Goal: Use online tool/utility: Utilize a website feature to perform a specific function

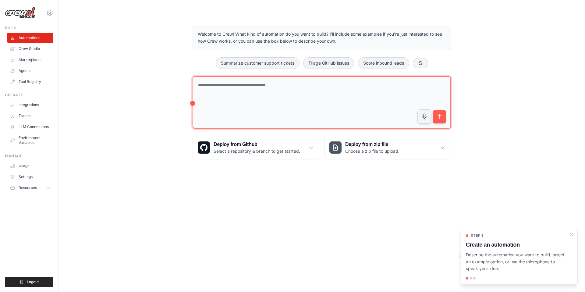
click at [370, 86] on textarea at bounding box center [322, 102] width 258 height 53
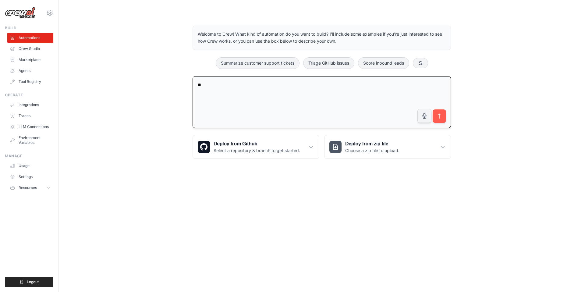
type textarea "*"
type textarea "**********"
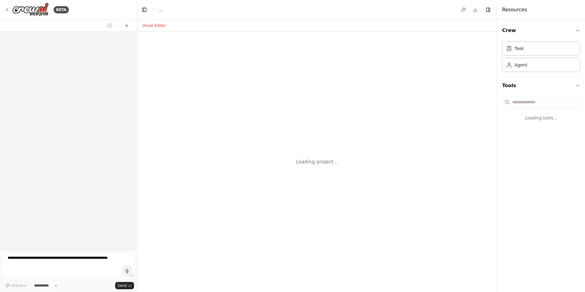
select select "****"
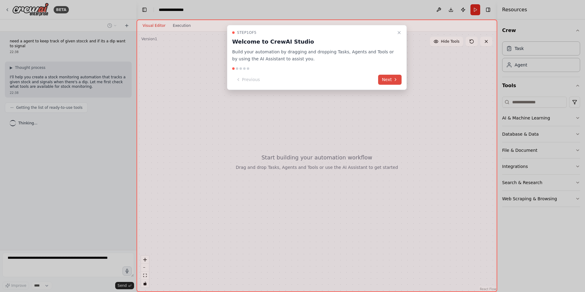
click at [387, 80] on button "Next" at bounding box center [389, 80] width 23 height 10
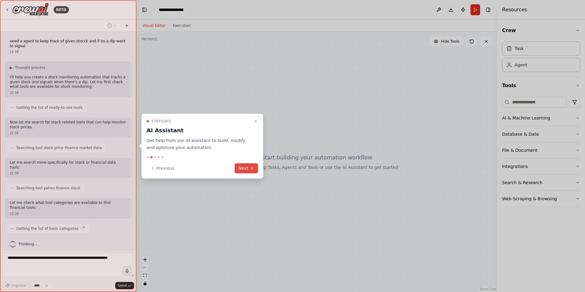
click at [243, 166] on button "Next" at bounding box center [246, 168] width 23 height 10
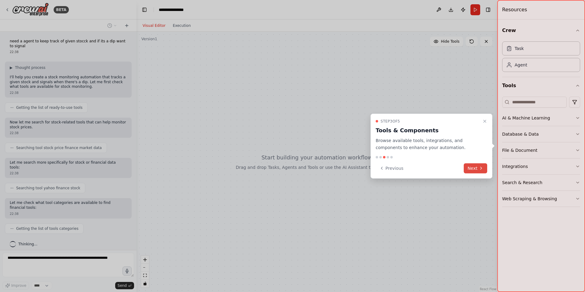
click at [472, 170] on button "Next" at bounding box center [475, 168] width 23 height 10
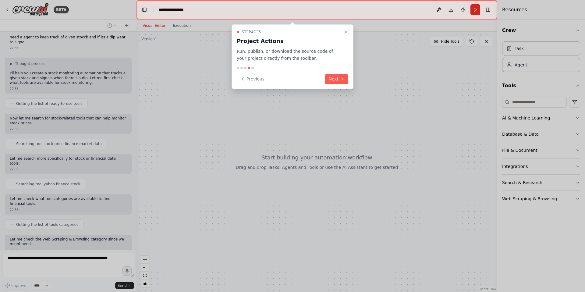
scroll to position [45, 0]
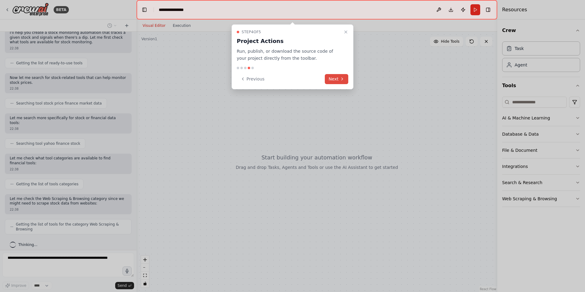
click at [340, 79] on icon at bounding box center [342, 79] width 5 height 5
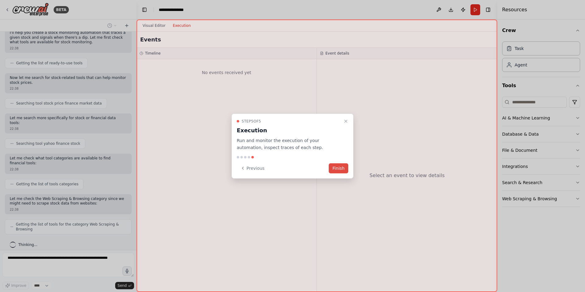
click at [340, 170] on button "Finish" at bounding box center [339, 168] width 20 height 10
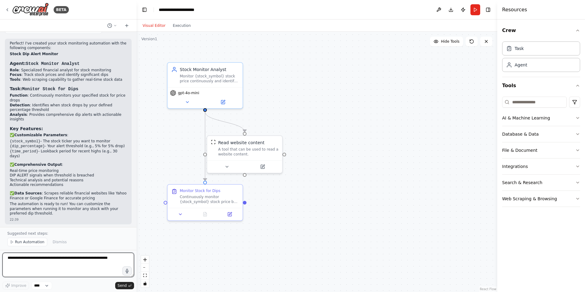
scroll to position [462, 0]
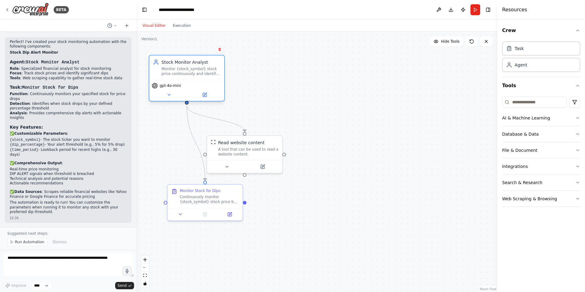
drag, startPoint x: 205, startPoint y: 72, endPoint x: 187, endPoint y: 66, distance: 19.9
click at [187, 66] on div "Stock Monitor Analyst Monitor {stock_symbol} stock price continuously and ident…" at bounding box center [191, 67] width 59 height 17
click at [21, 243] on span "Run Automation" at bounding box center [30, 242] width 30 height 5
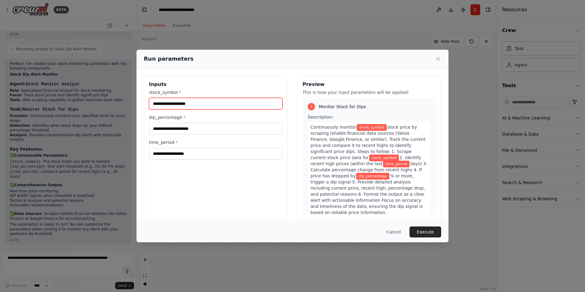
click at [194, 104] on input "stock_symbol *" at bounding box center [216, 104] width 134 height 12
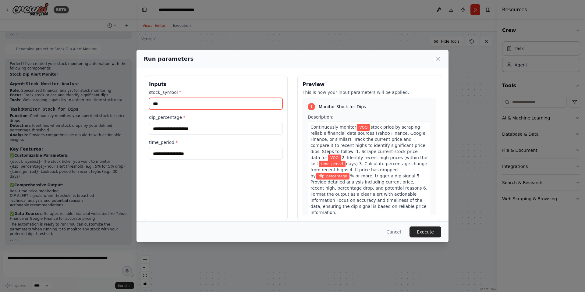
type input "***"
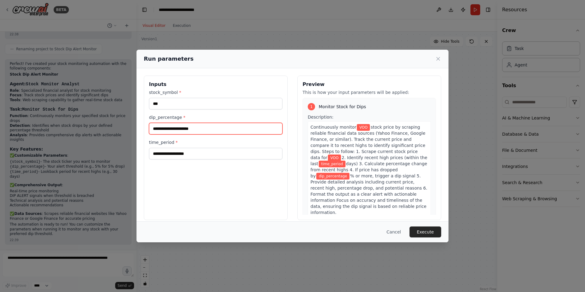
click at [176, 132] on input "dip_percentage *" at bounding box center [216, 129] width 134 height 12
type input "**"
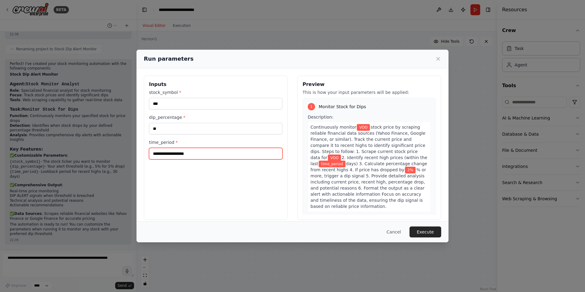
click at [180, 157] on input "time_period *" at bounding box center [216, 154] width 134 height 12
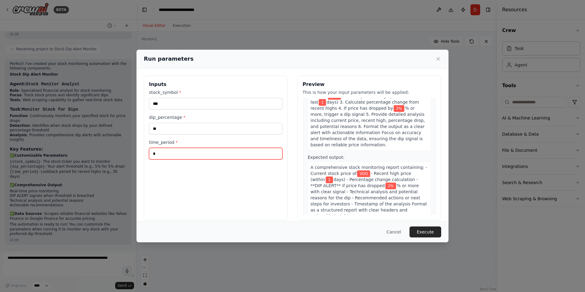
scroll to position [6, 0]
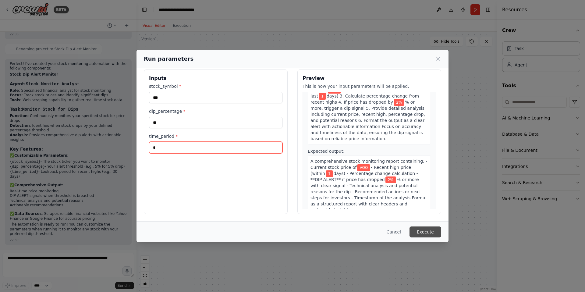
type input "*"
click at [425, 232] on button "Execute" at bounding box center [426, 231] width 32 height 11
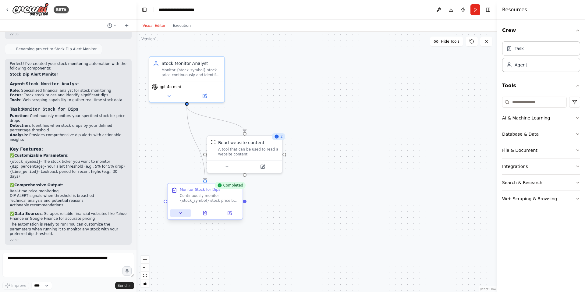
click at [181, 216] on button at bounding box center [180, 212] width 21 height 7
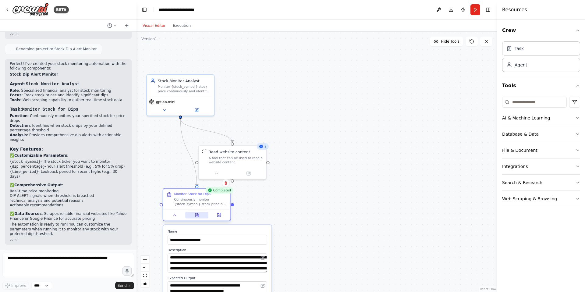
click at [198, 218] on button at bounding box center [196, 215] width 23 height 7
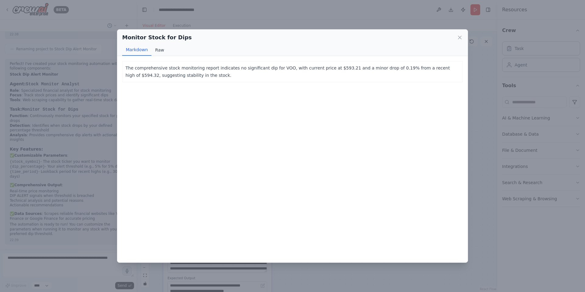
click at [159, 53] on button "Raw" at bounding box center [159, 50] width 16 height 12
click at [135, 53] on button "Markdown" at bounding box center [136, 50] width 29 height 12
click at [458, 38] on icon at bounding box center [460, 37] width 6 height 6
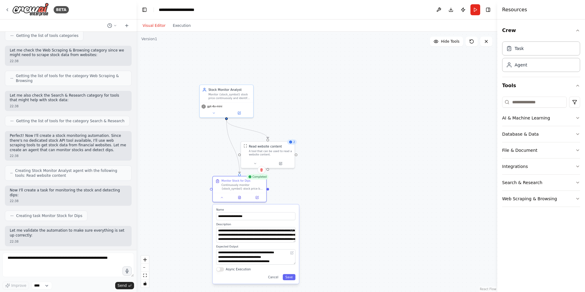
scroll to position [183, 0]
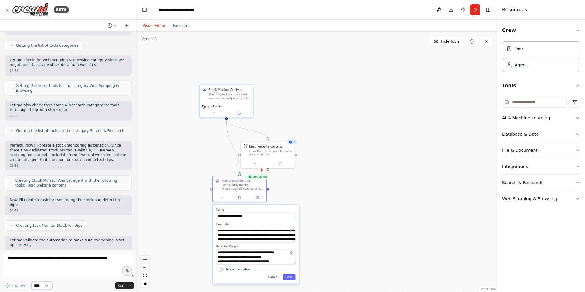
click at [46, 283] on select "****" at bounding box center [41, 286] width 21 height 8
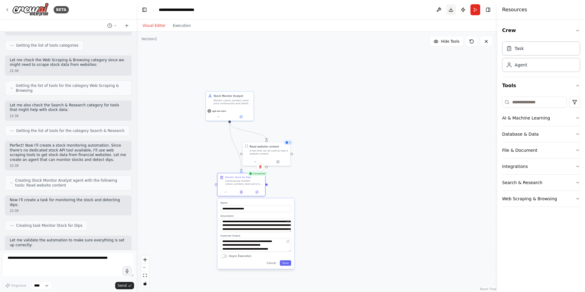
click at [452, 11] on button "Download" at bounding box center [451, 9] width 10 height 11
click at [375, 12] on header "**********" at bounding box center [317, 10] width 361 height 20
click at [188, 26] on button "Execution" at bounding box center [181, 25] width 25 height 7
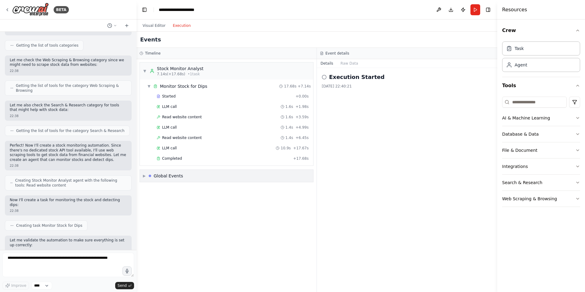
click at [145, 176] on span "▶" at bounding box center [144, 175] width 3 height 5
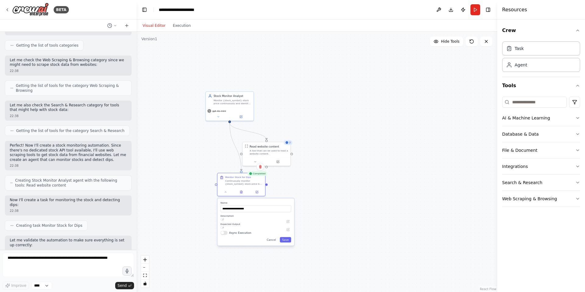
click at [157, 27] on button "Visual Editor" at bounding box center [154, 25] width 30 height 7
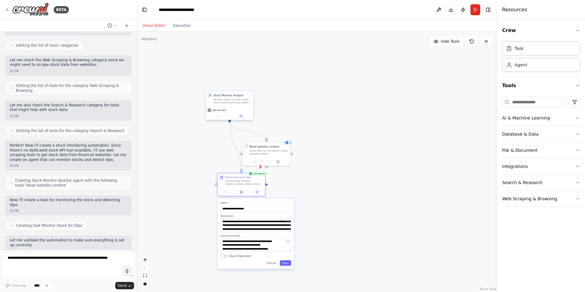
click at [229, 104] on div "Stock Monitor Analyst Monitor {stock_symbol} stock price continuously and ident…" at bounding box center [230, 99] width 48 height 16
click at [243, 118] on button at bounding box center [241, 116] width 22 height 5
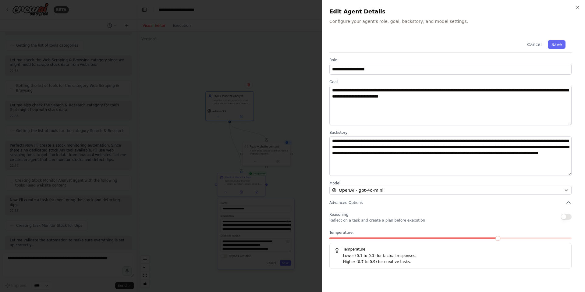
click at [577, 10] on h2 "Edit Agent Details" at bounding box center [454, 11] width 248 height 9
click at [579, 7] on icon "button" at bounding box center [577, 7] width 5 height 5
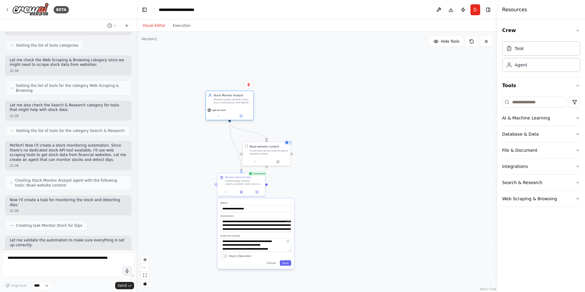
click at [219, 119] on div "gpt-4o-mini" at bounding box center [230, 112] width 48 height 13
click at [218, 117] on icon at bounding box center [218, 115] width 3 height 3
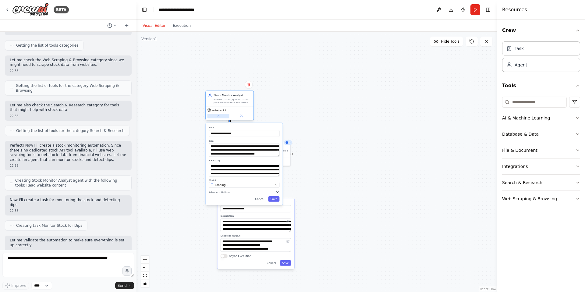
click at [218, 117] on icon at bounding box center [218, 115] width 3 height 3
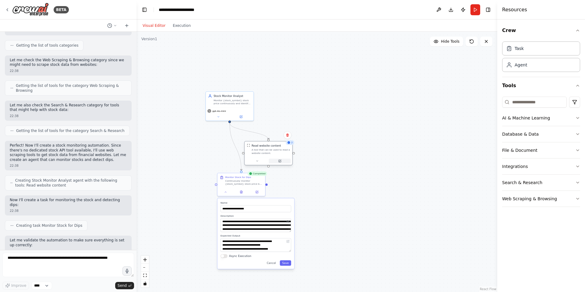
click at [280, 161] on button at bounding box center [280, 161] width 22 height 5
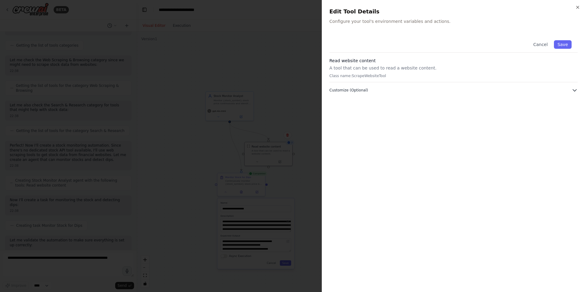
click at [368, 90] on button "Customize (Optional)" at bounding box center [454, 90] width 248 height 6
click at [291, 108] on div at bounding box center [292, 146] width 585 height 292
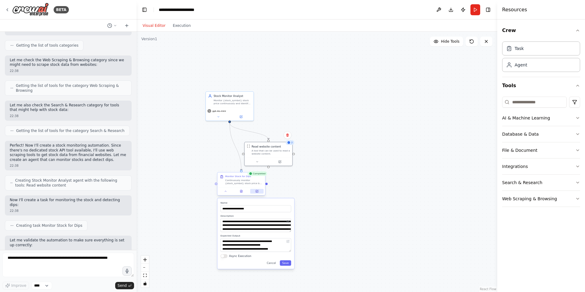
click at [258, 194] on button at bounding box center [256, 191] width 13 height 5
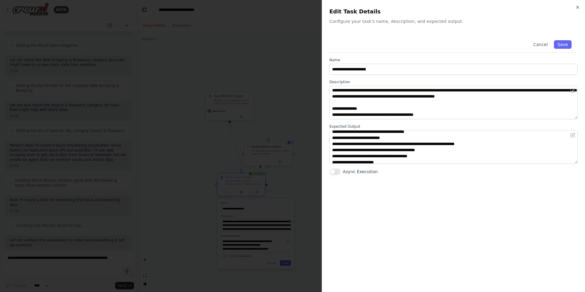
scroll to position [30, 0]
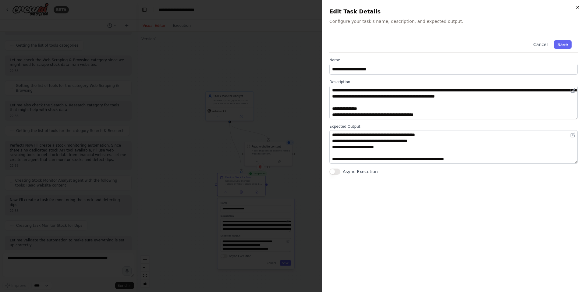
click at [580, 8] on icon "button" at bounding box center [577, 7] width 5 height 5
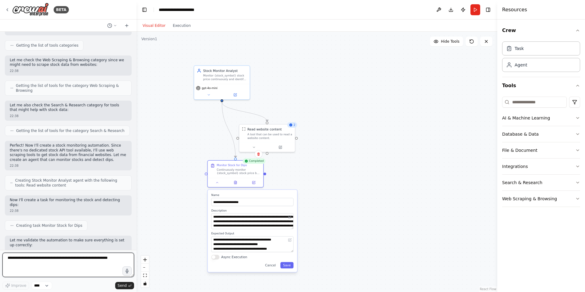
click at [93, 259] on textarea at bounding box center [68, 265] width 132 height 24
type textarea "*"
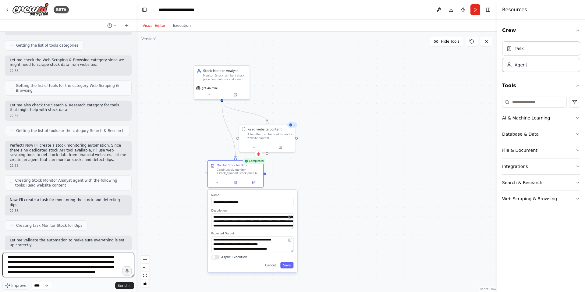
type textarea "**********"
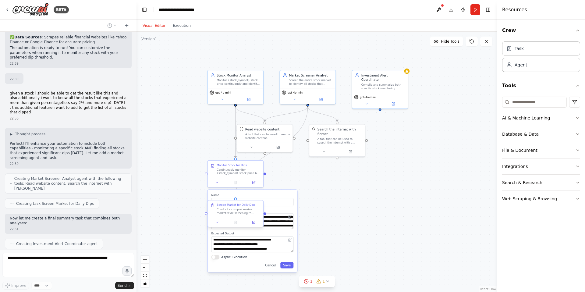
scroll to position [632, 0]
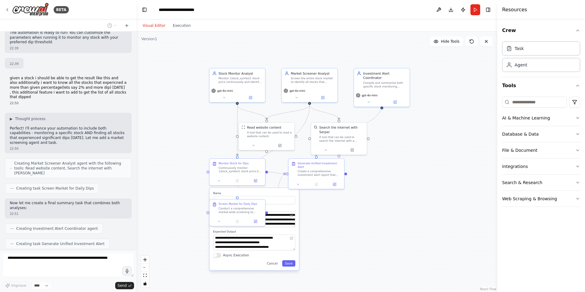
click at [204, 225] on div ".deletable-edge-delete-btn { width: 20px; height: 20px; border: 0px solid #ffff…" at bounding box center [317, 162] width 361 height 260
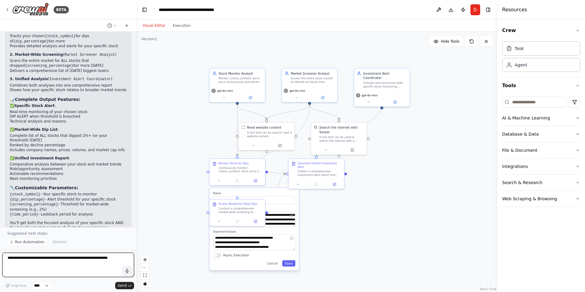
scroll to position [990, 0]
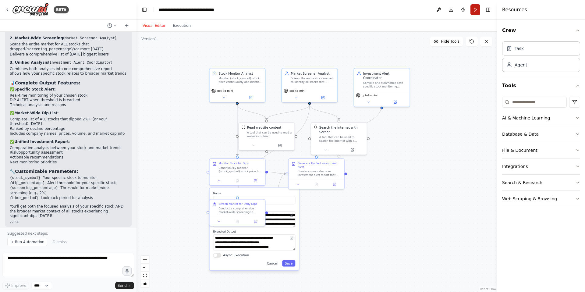
click at [478, 11] on button "Run" at bounding box center [476, 9] width 10 height 11
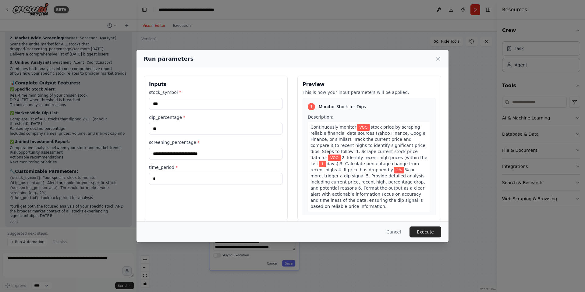
scroll to position [6, 0]
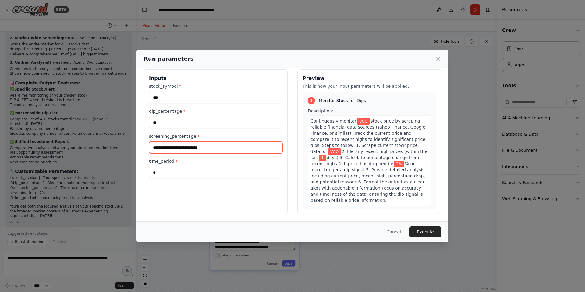
click at [240, 146] on input "screening_percentage *" at bounding box center [216, 148] width 134 height 12
type input "**"
click at [425, 233] on button "Execute" at bounding box center [426, 231] width 32 height 11
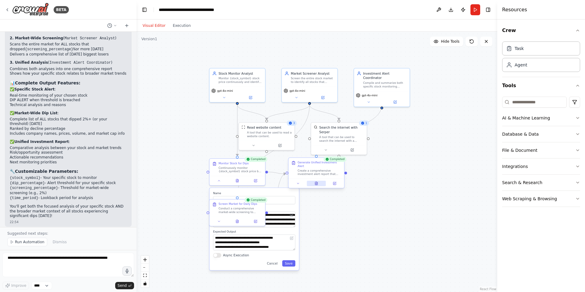
click at [319, 184] on button at bounding box center [316, 183] width 19 height 5
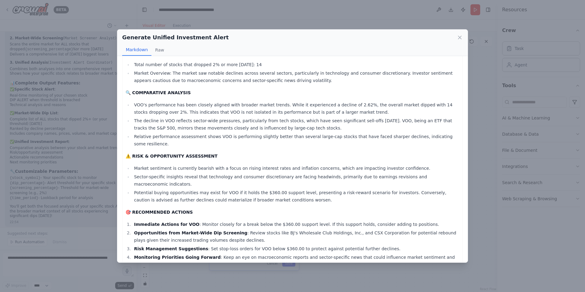
scroll to position [138, 0]
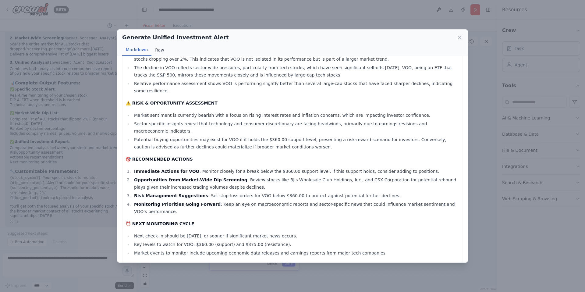
click at [155, 49] on button "Raw" at bounding box center [159, 50] width 16 height 12
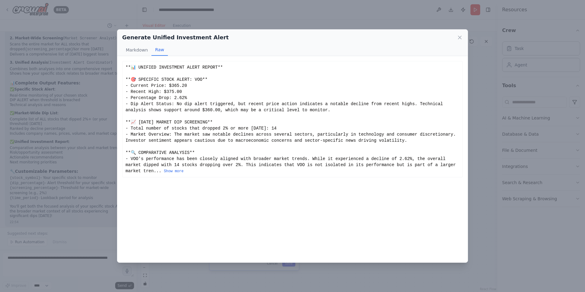
scroll to position [0, 0]
click at [139, 49] on button "Markdown" at bounding box center [136, 50] width 29 height 12
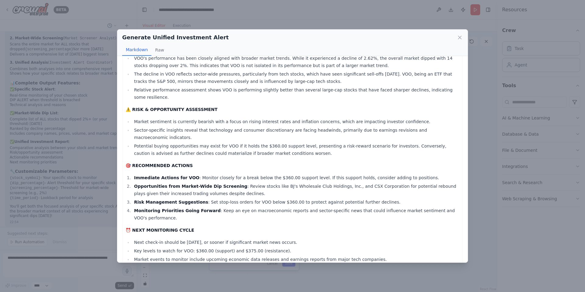
scroll to position [138, 0]
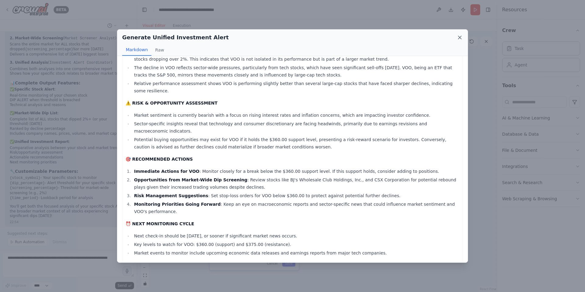
click at [460, 39] on icon at bounding box center [460, 37] width 6 height 6
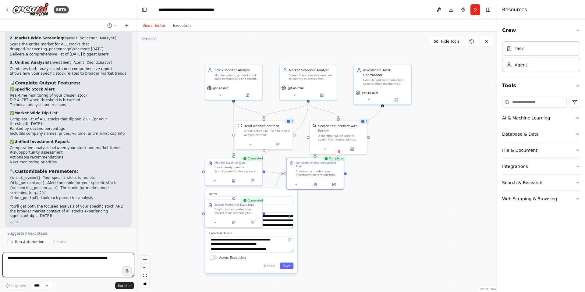
click at [82, 258] on textarea at bounding box center [68, 265] width 132 height 24
type textarea "**********"
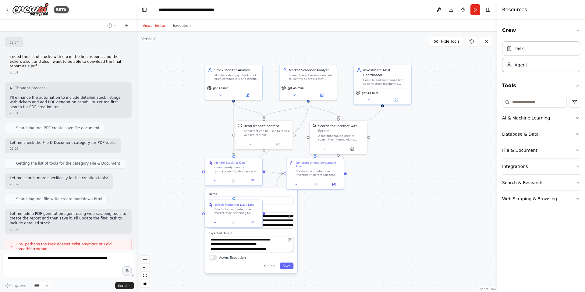
scroll to position [1190, 0]
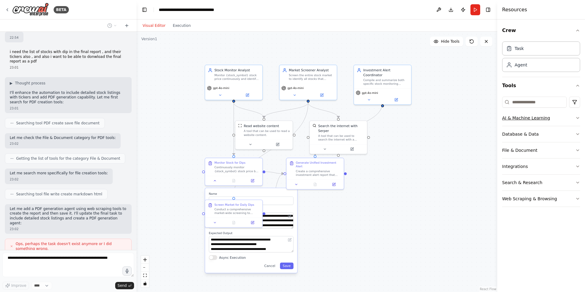
click at [577, 119] on icon "button" at bounding box center [577, 118] width 5 height 5
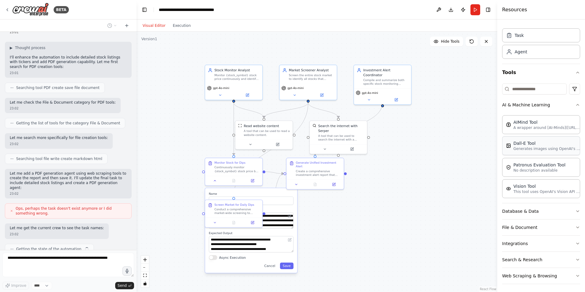
scroll to position [15, 0]
click at [564, 211] on button "Database & Data" at bounding box center [541, 209] width 78 height 16
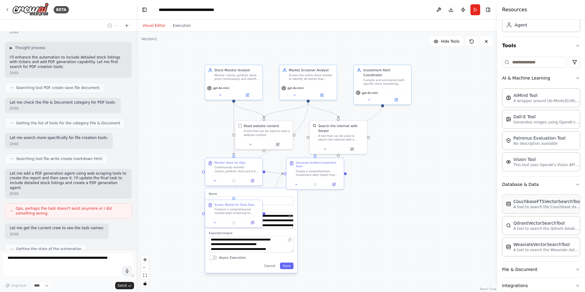
scroll to position [84, 0]
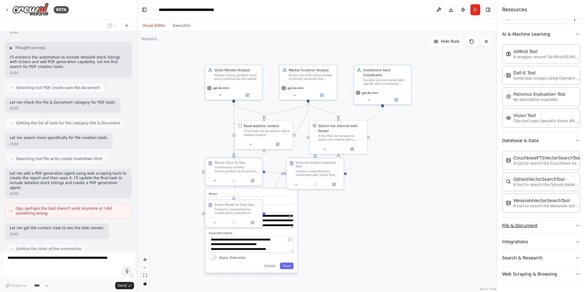
click at [555, 225] on button "File & Document" at bounding box center [541, 226] width 78 height 16
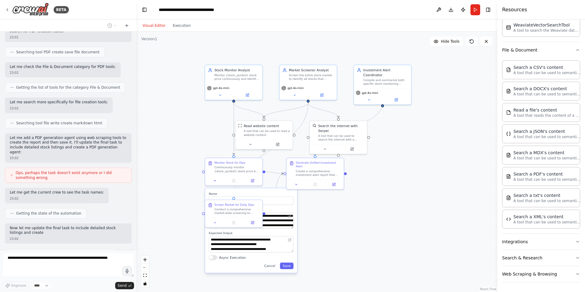
scroll to position [1266, 0]
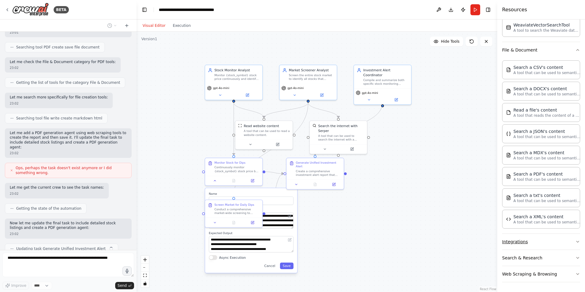
click at [532, 244] on button "Integrations" at bounding box center [541, 242] width 78 height 16
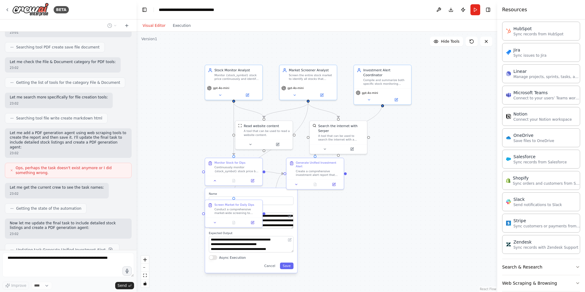
scroll to position [691, 0]
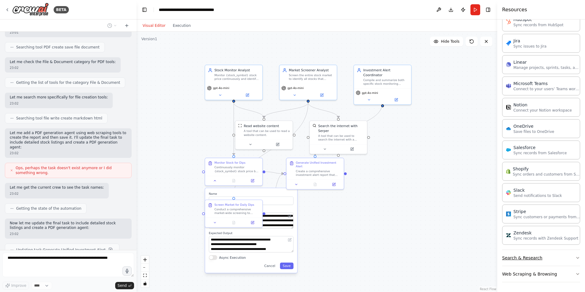
click at [536, 262] on button "Search & Research" at bounding box center [541, 258] width 78 height 16
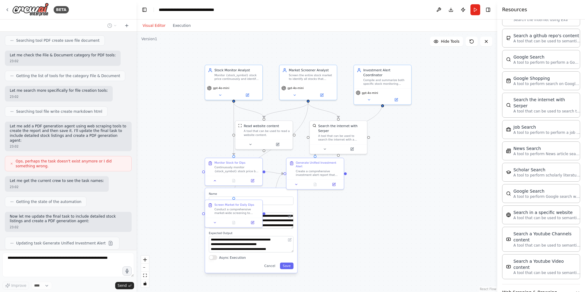
scroll to position [1001, 0]
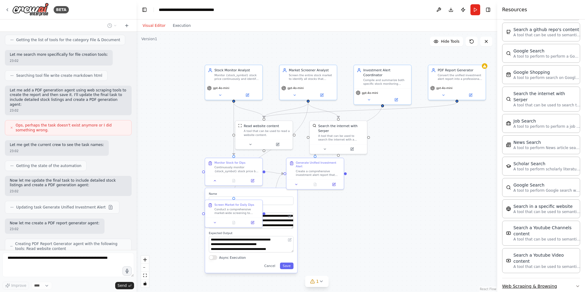
click at [563, 278] on button "Web Scraping & Browsing" at bounding box center [541, 286] width 78 height 16
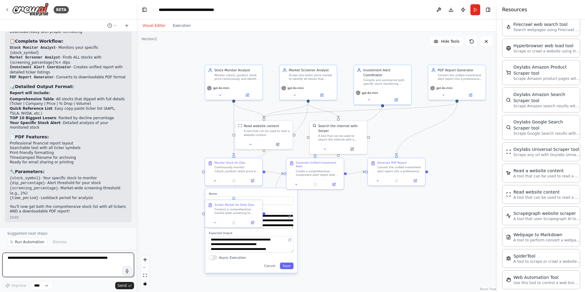
scroll to position [1596, 0]
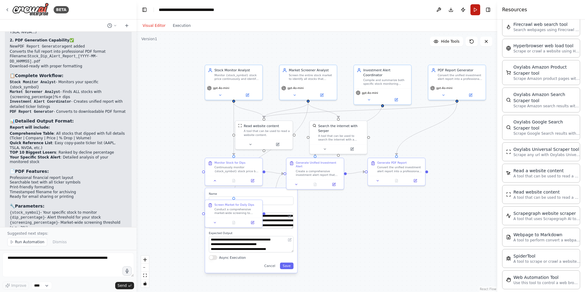
click at [478, 9] on button "Run" at bounding box center [476, 9] width 10 height 11
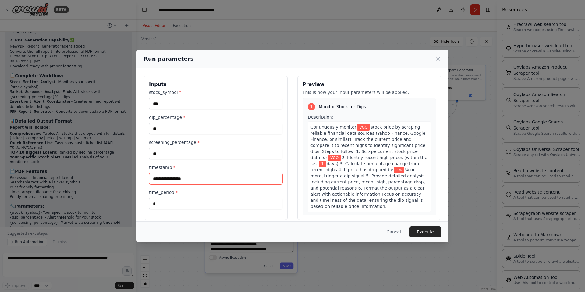
click at [210, 182] on input "timestamp *" at bounding box center [216, 179] width 134 height 12
click at [428, 233] on button "Execute" at bounding box center [426, 231] width 32 height 11
click at [196, 176] on input "timestamp *" at bounding box center [216, 179] width 134 height 12
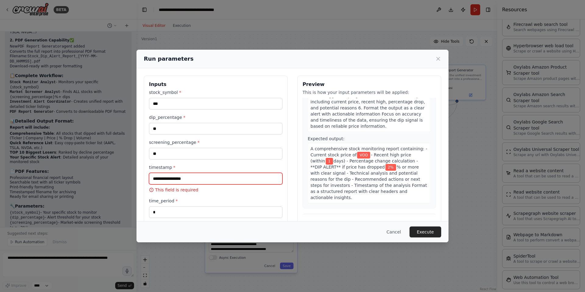
scroll to position [0, 0]
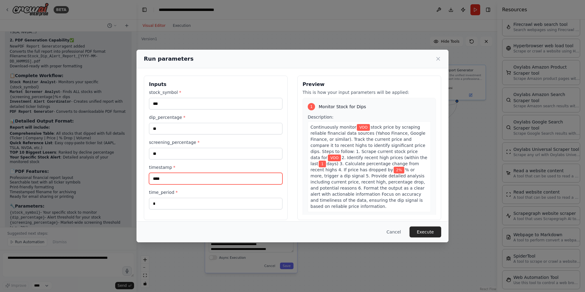
type input "*****"
click at [420, 232] on button "Execute" at bounding box center [426, 231] width 32 height 11
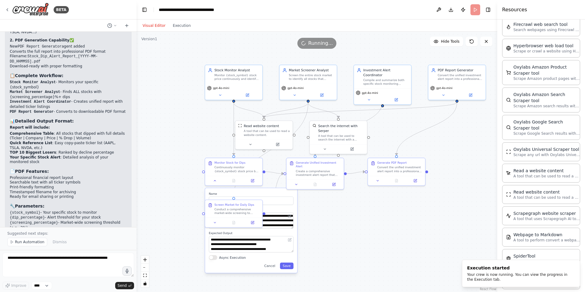
click at [184, 30] on div "Visual Editor Execution" at bounding box center [166, 26] width 55 height 12
click at [178, 27] on button "Execution" at bounding box center [181, 25] width 25 height 7
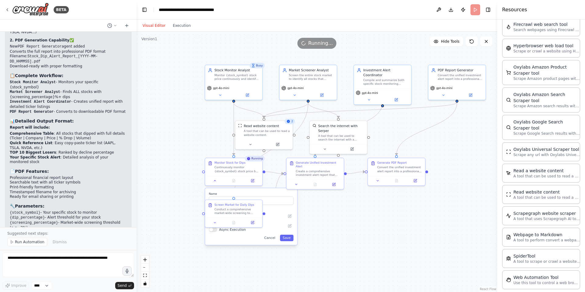
click at [162, 26] on button "Visual Editor" at bounding box center [154, 25] width 30 height 7
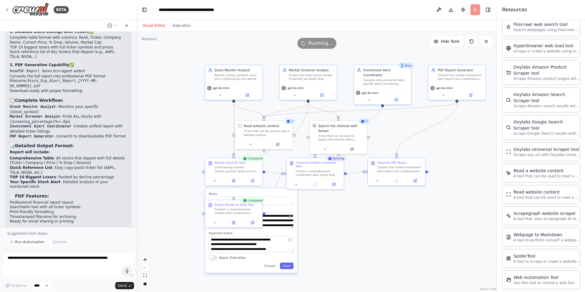
scroll to position [1596, 0]
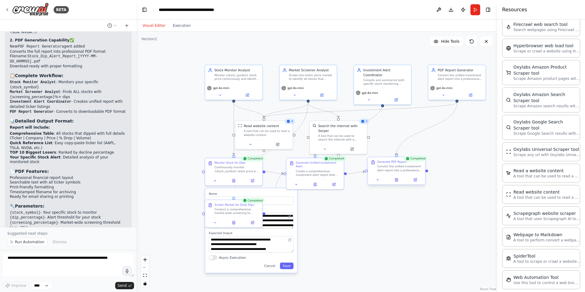
click at [397, 184] on div at bounding box center [396, 179] width 57 height 9
click at [398, 182] on button at bounding box center [397, 179] width 20 height 5
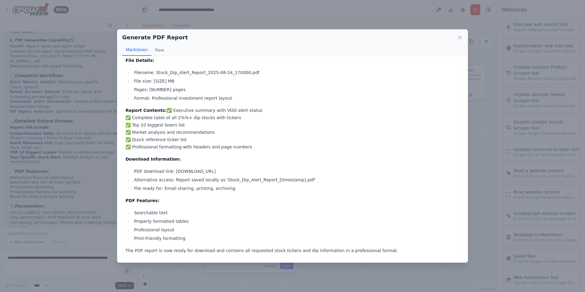
scroll to position [0, 0]
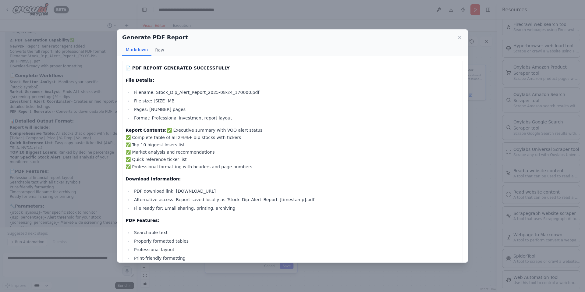
click at [202, 191] on li "PDF download link: [DOWNLOAD_URL]" at bounding box center [295, 190] width 327 height 7
click at [462, 36] on icon at bounding box center [460, 37] width 6 height 6
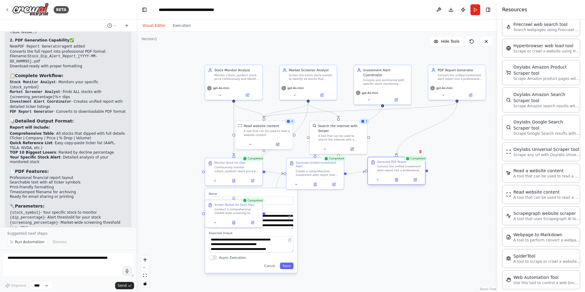
click at [379, 183] on div at bounding box center [396, 179] width 57 height 9
click at [378, 181] on icon at bounding box center [378, 180] width 4 height 4
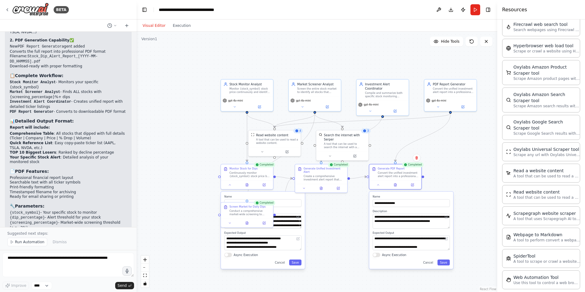
click at [468, 173] on div ".deletable-edge-delete-btn { width: 20px; height: 20px; border: 0px solid #ffff…" at bounding box center [317, 162] width 361 height 260
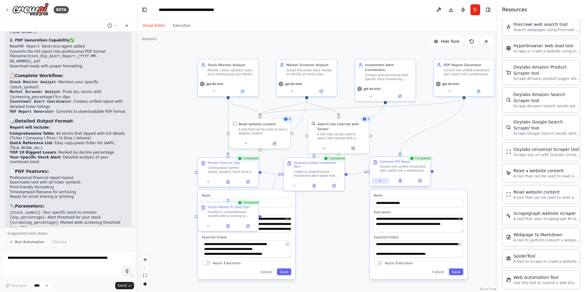
click at [381, 182] on icon at bounding box center [381, 181] width 4 height 4
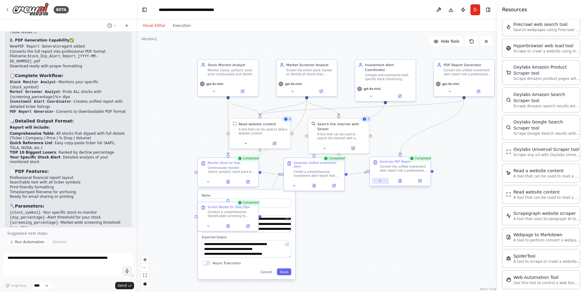
click at [381, 182] on icon at bounding box center [381, 181] width 4 height 4
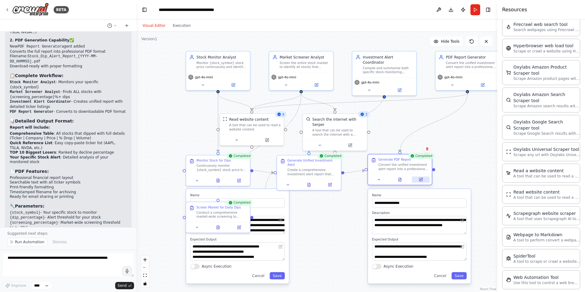
click at [422, 180] on icon at bounding box center [420, 179] width 3 height 3
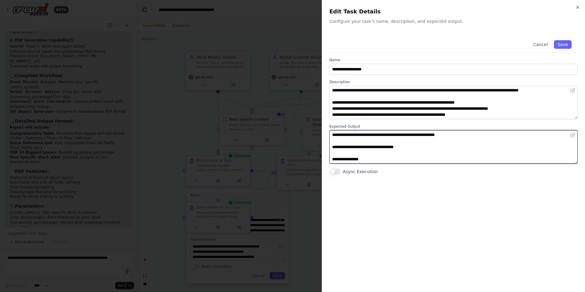
click at [412, 145] on textarea at bounding box center [454, 147] width 248 height 34
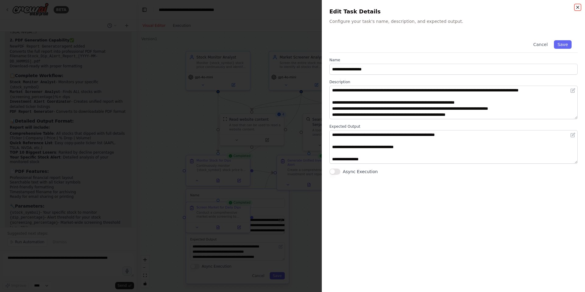
click at [579, 7] on icon "button" at bounding box center [577, 7] width 5 height 5
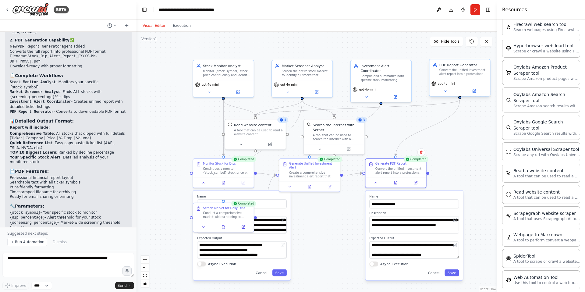
click at [447, 94] on div "gpt-4o-mini" at bounding box center [459, 87] width 61 height 17
click at [446, 93] on button at bounding box center [446, 91] width 28 height 6
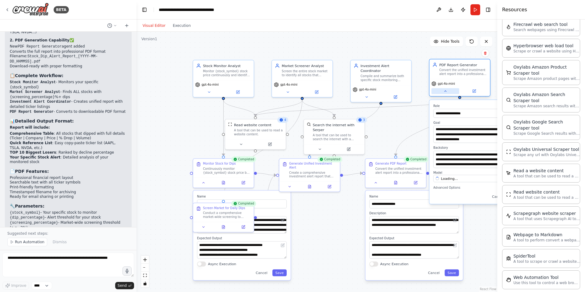
click at [446, 93] on button at bounding box center [446, 91] width 28 height 6
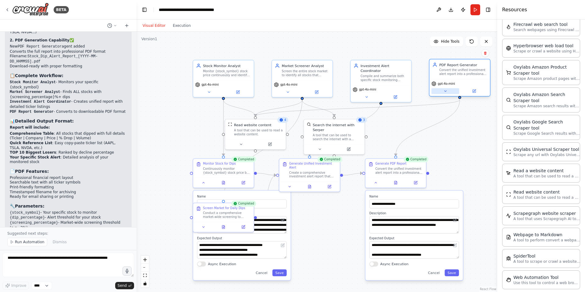
click at [446, 93] on button at bounding box center [446, 91] width 28 height 6
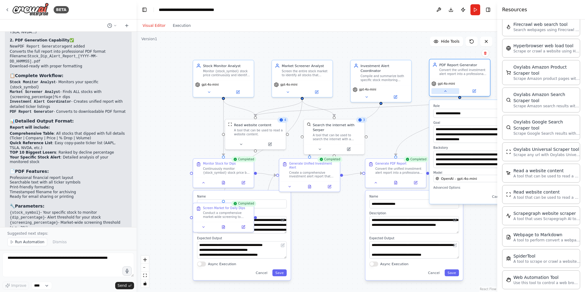
click at [446, 93] on button at bounding box center [446, 91] width 28 height 6
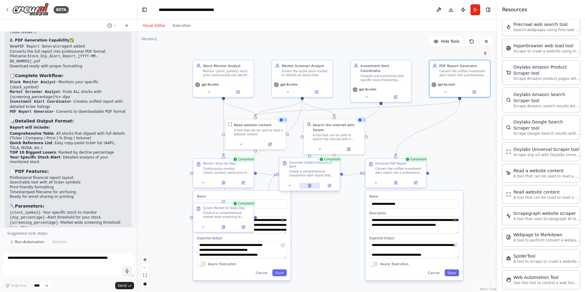
click at [311, 187] on icon at bounding box center [310, 186] width 4 height 4
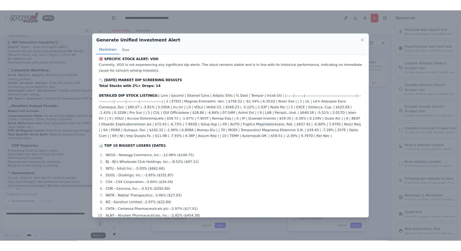
scroll to position [17, 0]
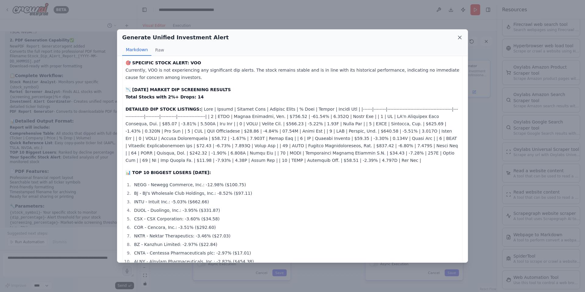
click at [461, 37] on icon at bounding box center [460, 37] width 6 height 6
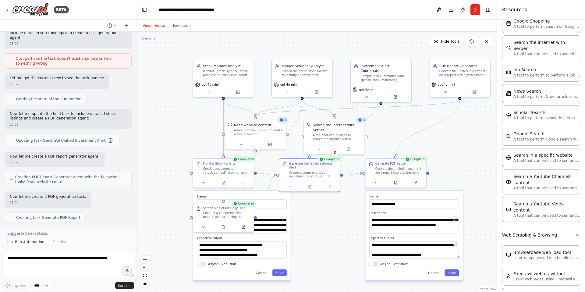
scroll to position [1596, 0]
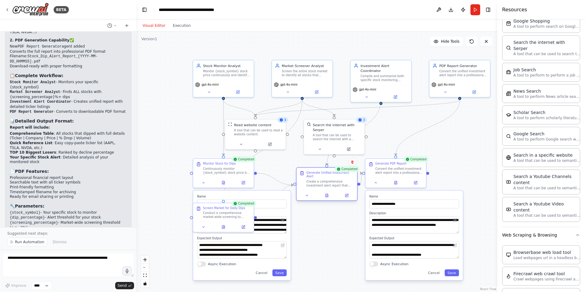
drag, startPoint x: 320, startPoint y: 164, endPoint x: 336, endPoint y: 173, distance: 18.0
click at [336, 173] on div "Generate Unified Investment Alert" at bounding box center [331, 175] width 48 height 8
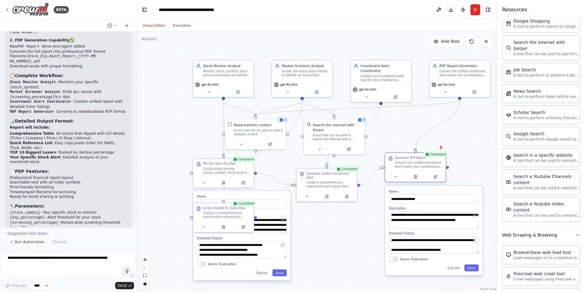
drag, startPoint x: 385, startPoint y: 168, endPoint x: 405, endPoint y: 162, distance: 20.9
click at [405, 162] on div "Convert the unified investment alert report into a professional PDF format suit…" at bounding box center [419, 165] width 48 height 8
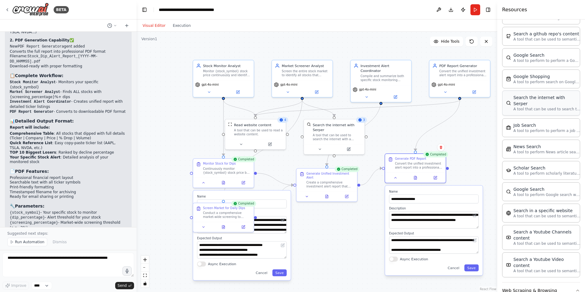
scroll to position [998, 0]
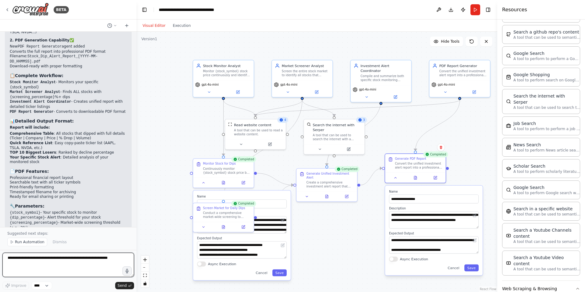
click at [66, 259] on textarea at bounding box center [68, 265] width 132 height 24
click at [454, 10] on button "Download" at bounding box center [451, 9] width 10 height 11
click at [445, 26] on div "Visual Editor Execution" at bounding box center [317, 26] width 361 height 12
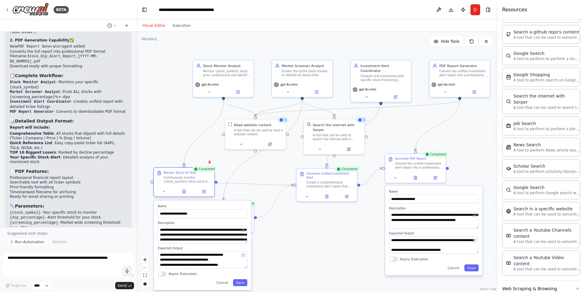
drag, startPoint x: 198, startPoint y: 175, endPoint x: 157, endPoint y: 185, distance: 43.0
click at [157, 185] on div "Monitor Stock for Dips Continuously monitor {stock_symbol} stock price by scrap…" at bounding box center [184, 177] width 61 height 19
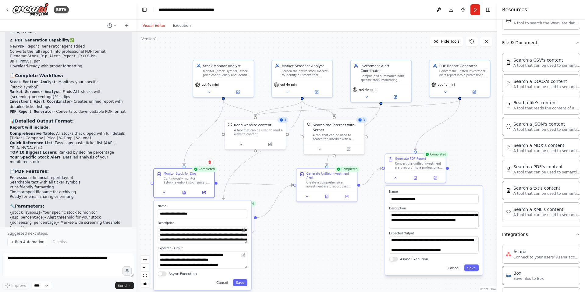
scroll to position [268, 0]
click at [99, 260] on textarea at bounding box center [68, 265] width 132 height 24
type textarea "**********"
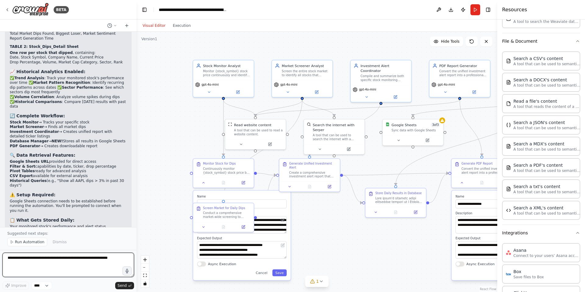
scroll to position [2426, 0]
